Goal: Transaction & Acquisition: Purchase product/service

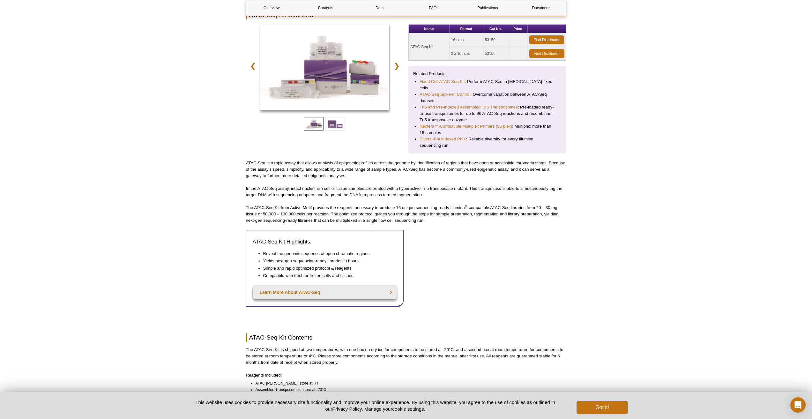
scroll to position [112, 0]
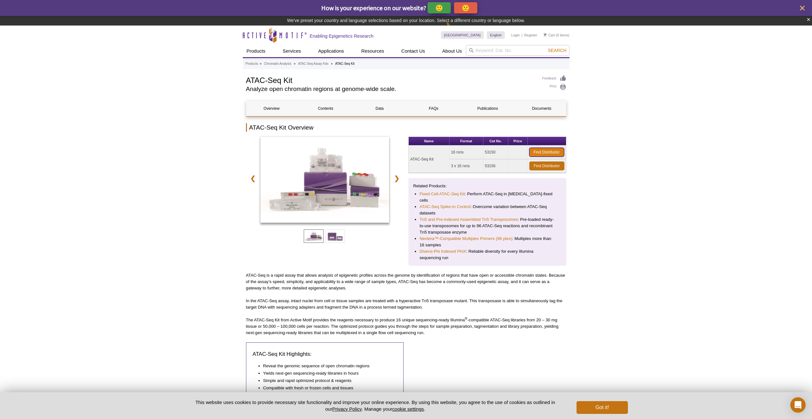
click at [547, 148] on link "Find Distributor" at bounding box center [546, 152] width 35 height 9
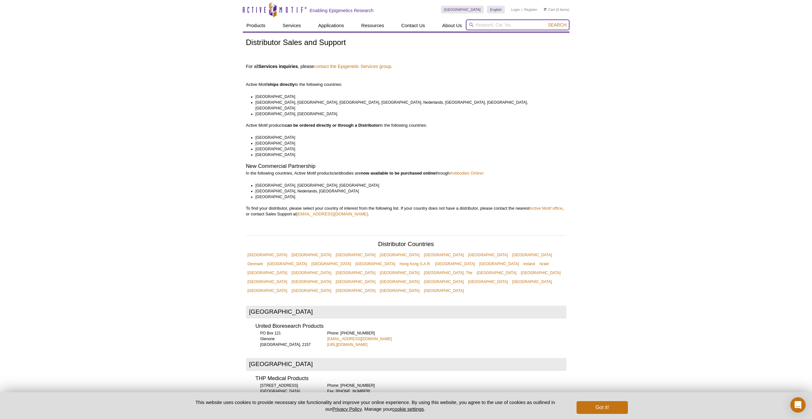
click at [481, 27] on input "search" at bounding box center [518, 24] width 104 height 11
